Goal: Find contact information: Find contact information

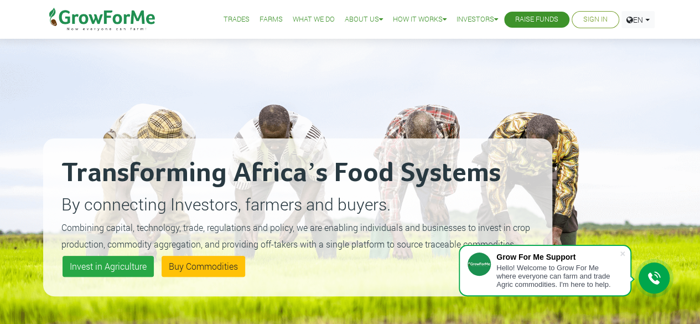
click at [305, 20] on link "What We Do" at bounding box center [314, 20] width 42 height 12
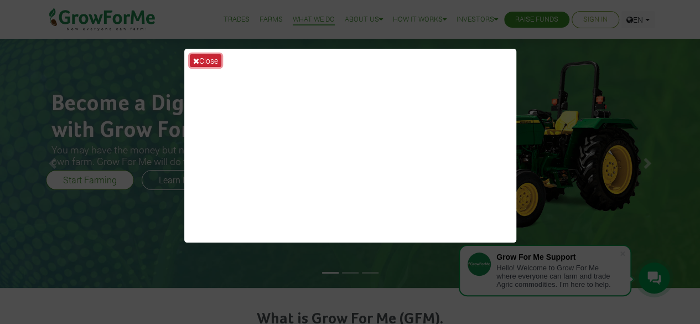
click at [200, 61] on button "Close" at bounding box center [206, 60] width 32 height 13
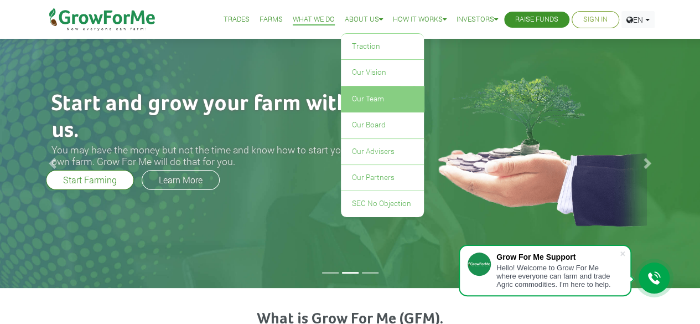
click at [366, 98] on link "Our Team" at bounding box center [382, 98] width 83 height 25
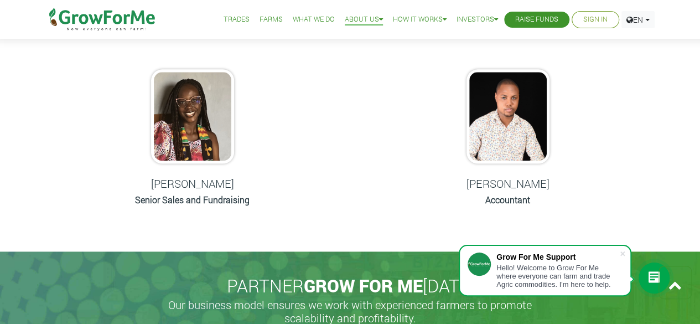
scroll to position [673, 0]
drag, startPoint x: 234, startPoint y: 184, endPoint x: 153, endPoint y: 184, distance: 80.7
click at [153, 184] on h5 "Michelle Ankrah" at bounding box center [192, 182] width 130 height 13
copy h5 "Michelle Ankrah"
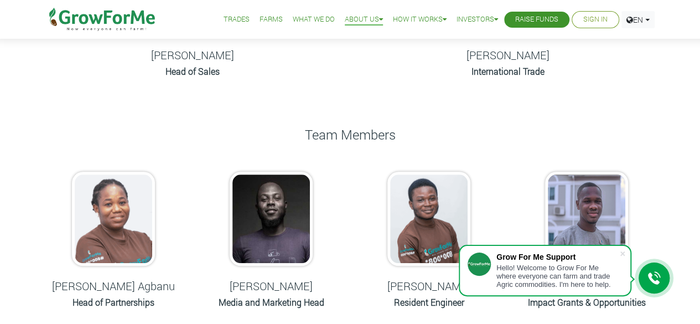
scroll to position [0, 0]
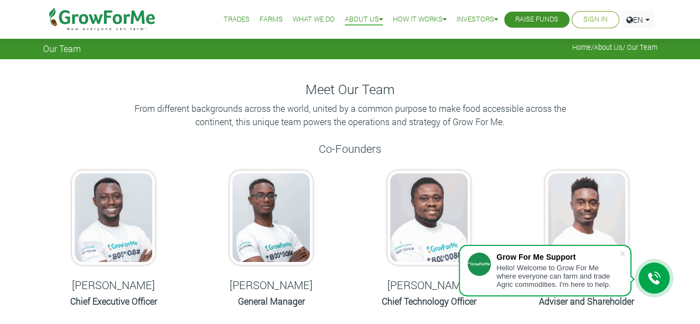
click at [225, 18] on link "Trades" at bounding box center [236, 20] width 26 height 12
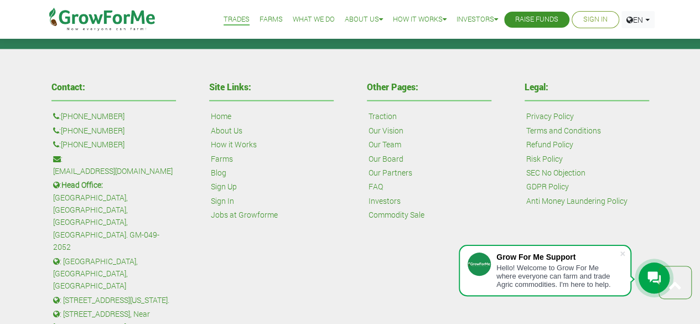
scroll to position [1488, 0]
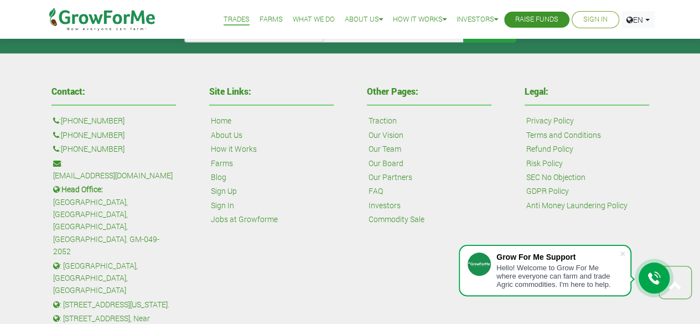
drag, startPoint x: 132, startPoint y: 145, endPoint x: 64, endPoint y: 147, distance: 68.0
click at [64, 147] on p ": +233 24 243 6884" at bounding box center [113, 149] width 121 height 12
copy link "[PHONE_NUMBER]"
drag, startPoint x: 146, startPoint y: 159, endPoint x: 66, endPoint y: 158, distance: 80.2
click at [66, 158] on p ": sales@growforme.com" at bounding box center [113, 169] width 121 height 25
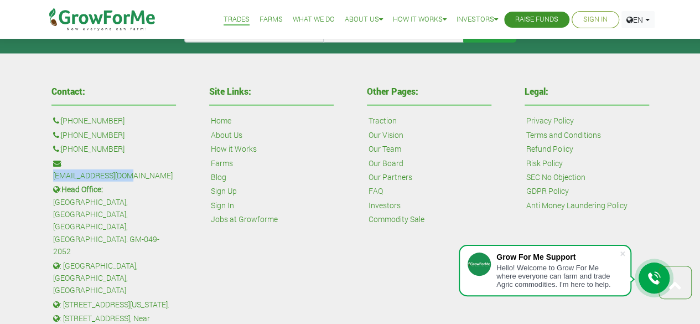
copy link "[EMAIL_ADDRESS][DOMAIN_NAME]"
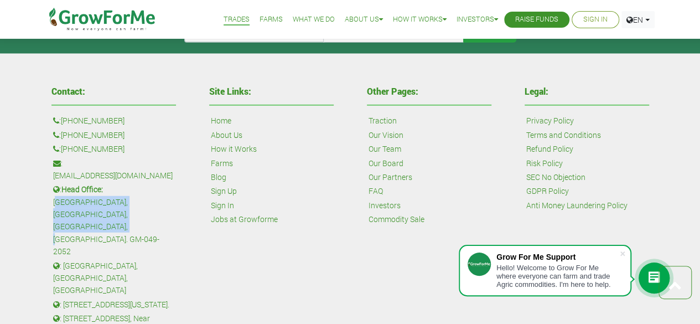
drag, startPoint x: 109, startPoint y: 173, endPoint x: 117, endPoint y: 193, distance: 21.6
click at [117, 193] on p ": Head Office: Agbogba Avenue, Haatso, Greater Accra, Ghana. GM-049-2052" at bounding box center [113, 220] width 121 height 74
copy p "[GEOGRAPHIC_DATA], [GEOGRAPHIC_DATA], [GEOGRAPHIC_DATA], [GEOGRAPHIC_DATA]. GM-…"
